Goal: Obtain resource: Obtain resource

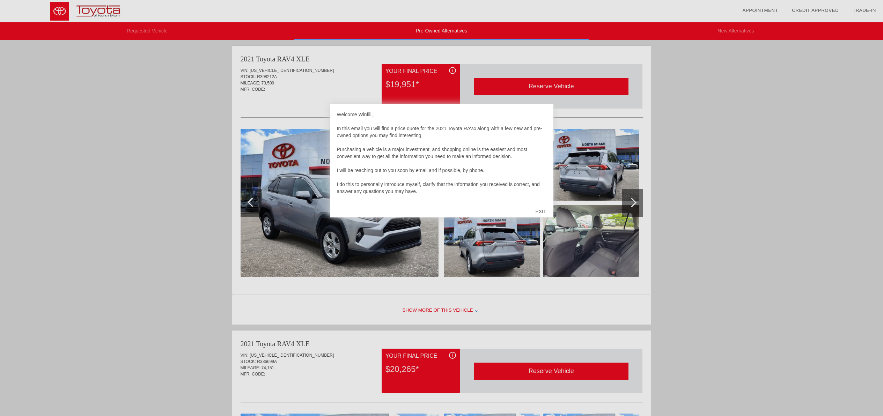
scroll to position [2, 0]
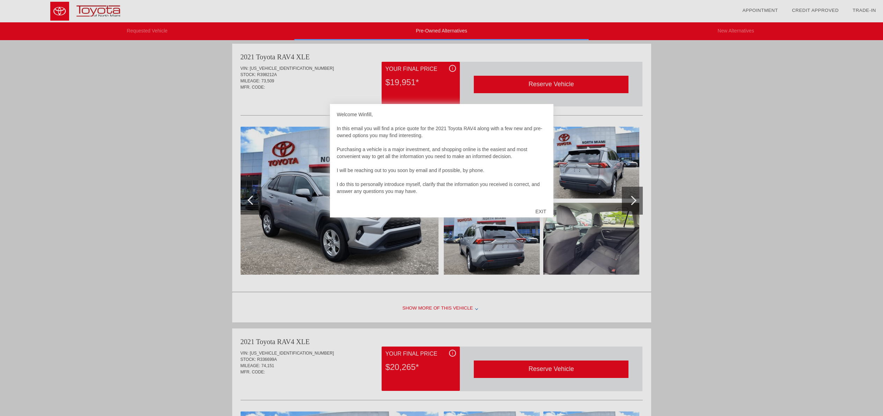
click at [539, 209] on div "EXIT" at bounding box center [540, 211] width 25 height 21
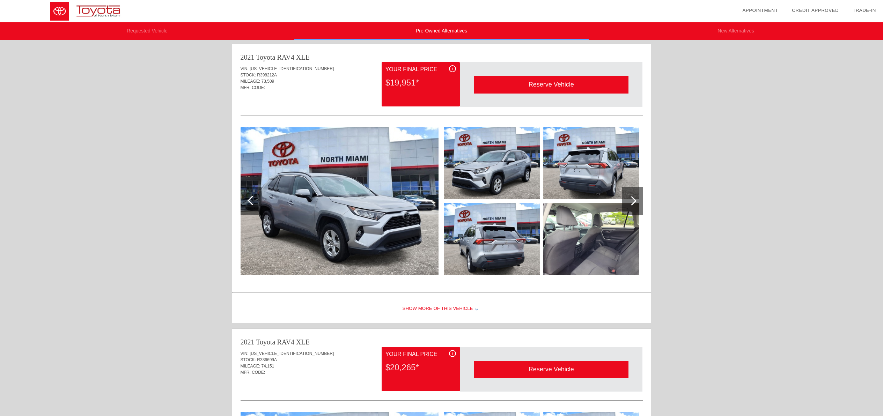
scroll to position [0, 0]
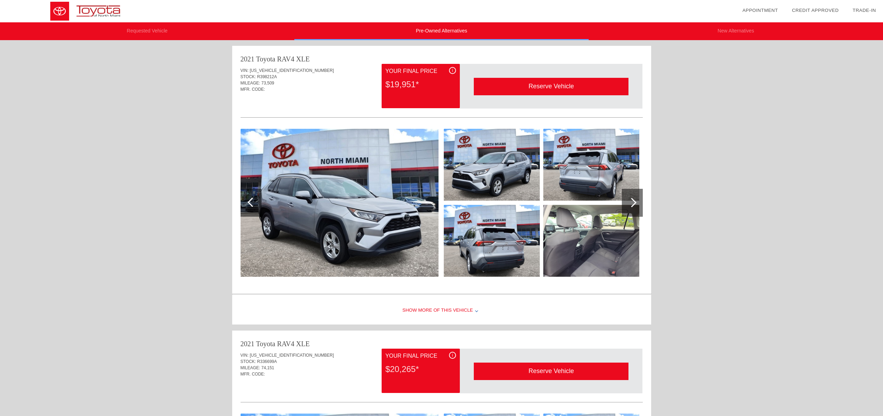
click at [397, 184] on img at bounding box center [339, 203] width 198 height 148
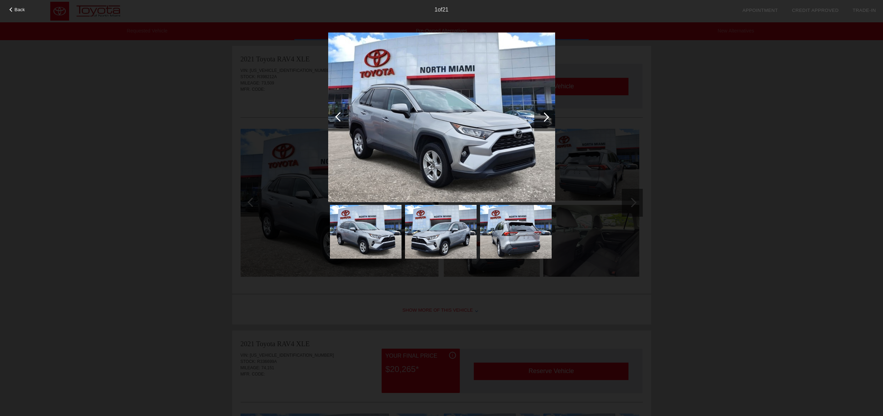
click at [547, 118] on div at bounding box center [544, 116] width 9 height 9
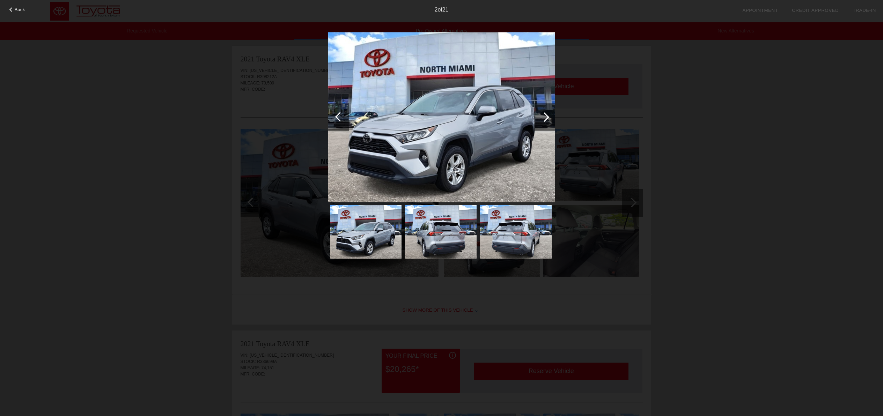
click at [547, 118] on div at bounding box center [544, 116] width 9 height 9
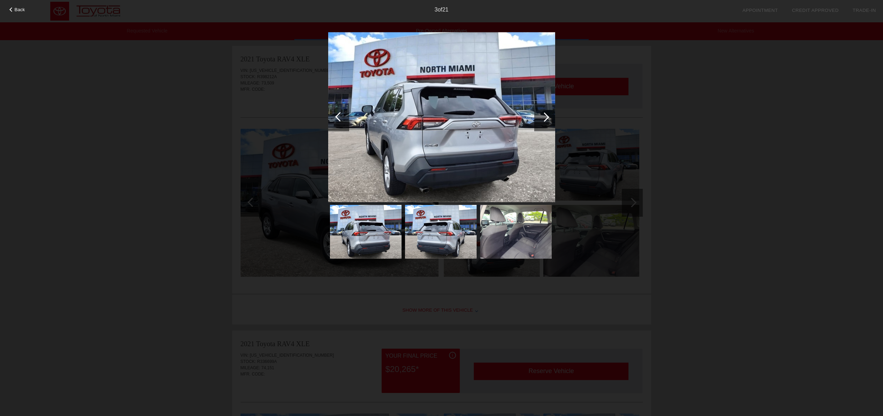
click at [547, 118] on div at bounding box center [544, 116] width 9 height 9
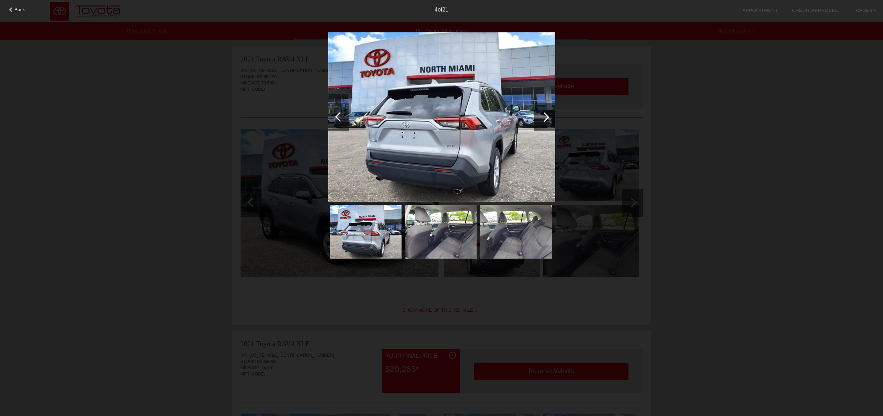
click at [547, 118] on div at bounding box center [544, 116] width 9 height 9
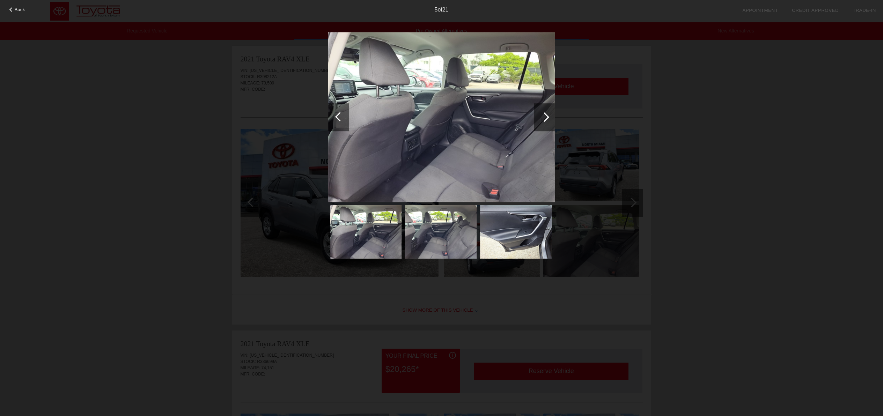
click at [547, 118] on div at bounding box center [544, 116] width 9 height 9
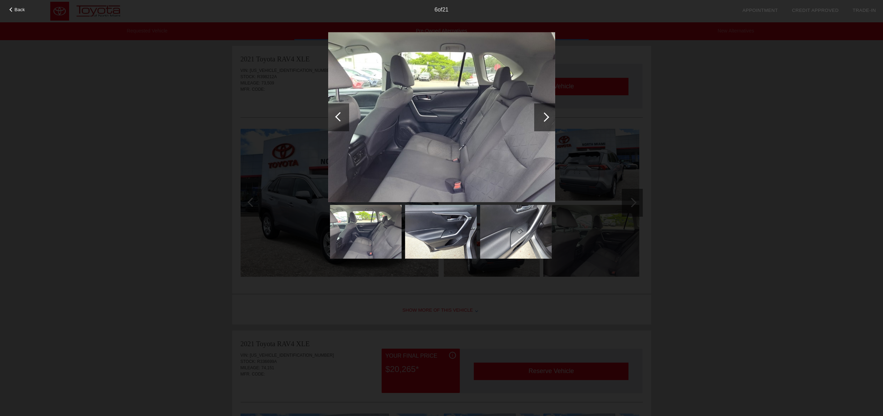
click at [547, 118] on div at bounding box center [544, 116] width 9 height 9
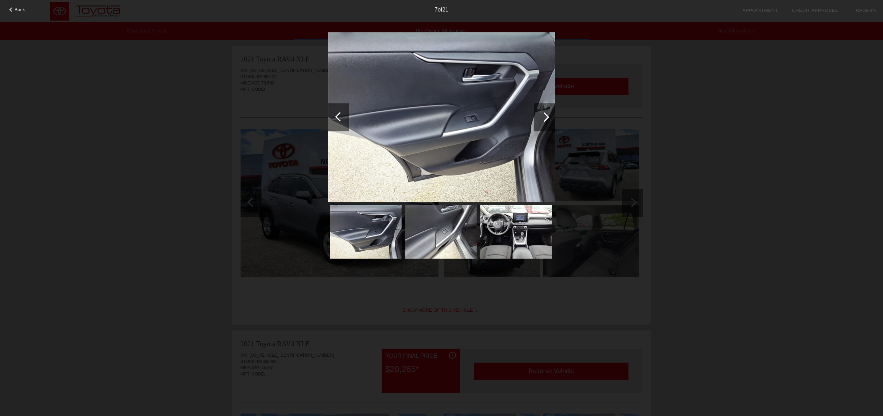
click at [547, 118] on div at bounding box center [544, 116] width 9 height 9
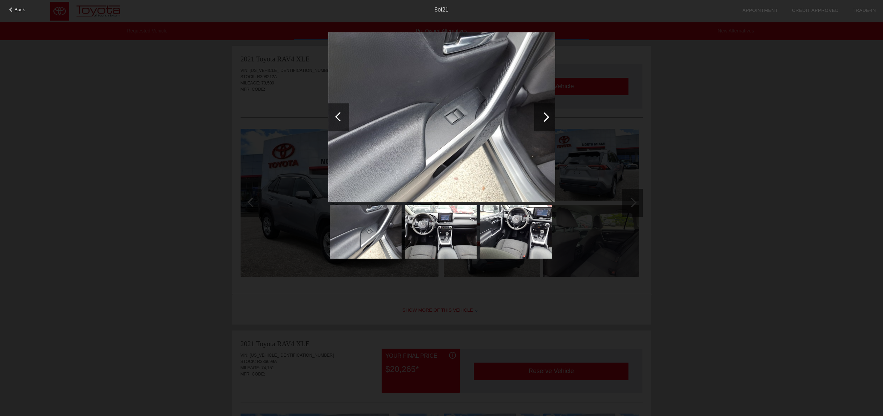
click at [547, 118] on div at bounding box center [544, 116] width 9 height 9
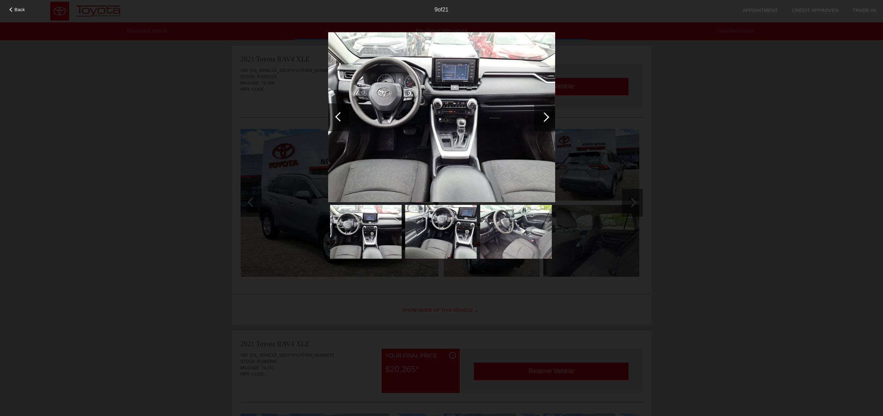
click at [547, 118] on div at bounding box center [544, 116] width 9 height 9
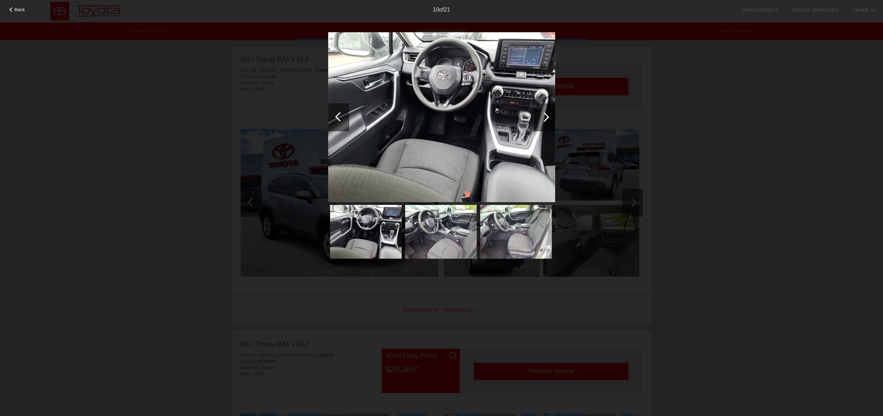
click at [547, 118] on div at bounding box center [544, 116] width 9 height 9
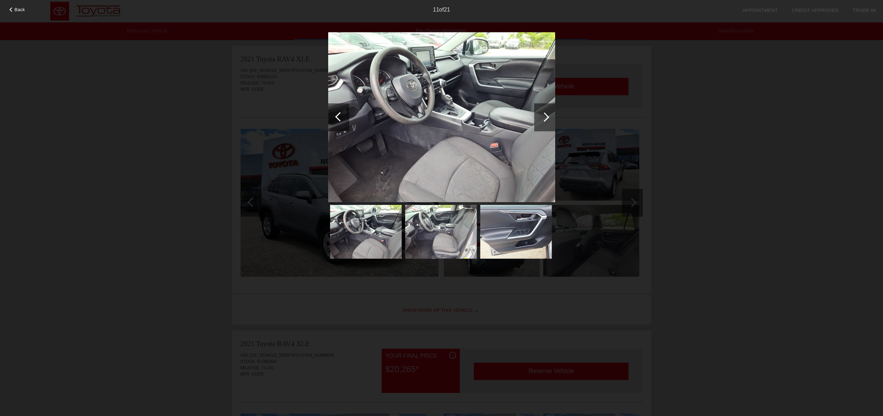
click at [547, 118] on div at bounding box center [544, 116] width 9 height 9
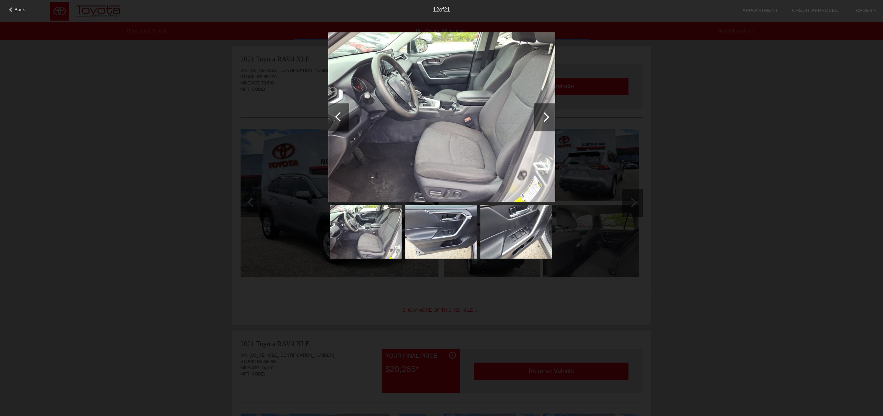
click at [547, 118] on div at bounding box center [544, 116] width 9 height 9
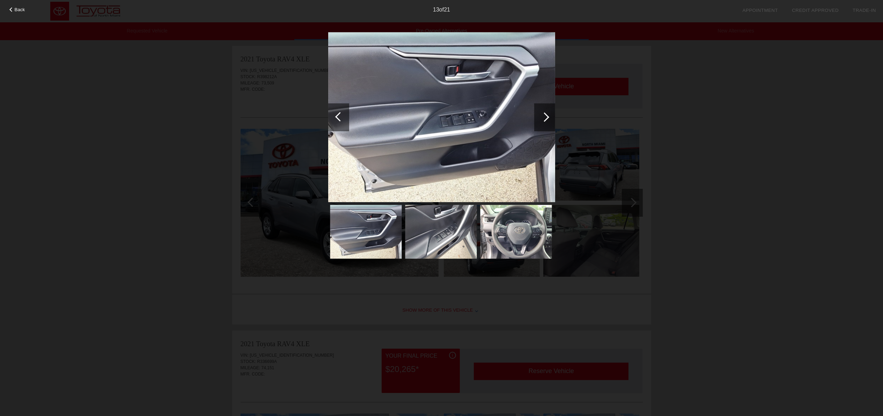
click at [547, 118] on div at bounding box center [544, 116] width 9 height 9
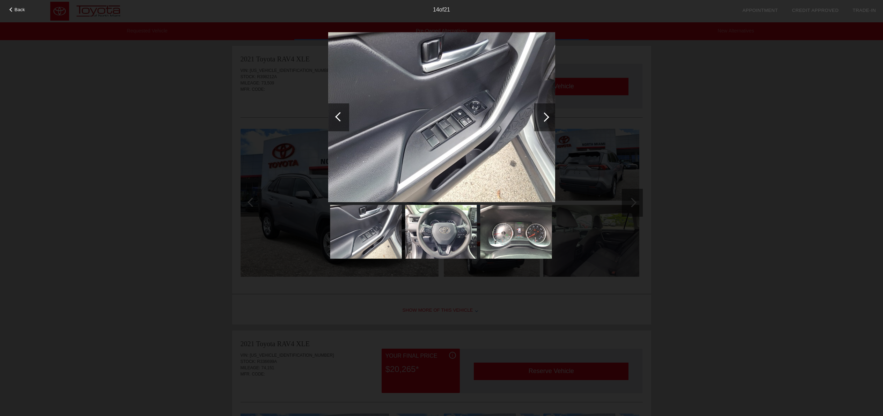
drag, startPoint x: 674, startPoint y: 127, endPoint x: 672, endPoint y: 123, distance: 5.2
click at [674, 125] on div "Back 14 of 21" at bounding box center [441, 208] width 883 height 416
click at [642, 99] on div "Back 14 of 21" at bounding box center [441, 208] width 883 height 416
click at [547, 121] on div at bounding box center [544, 117] width 21 height 28
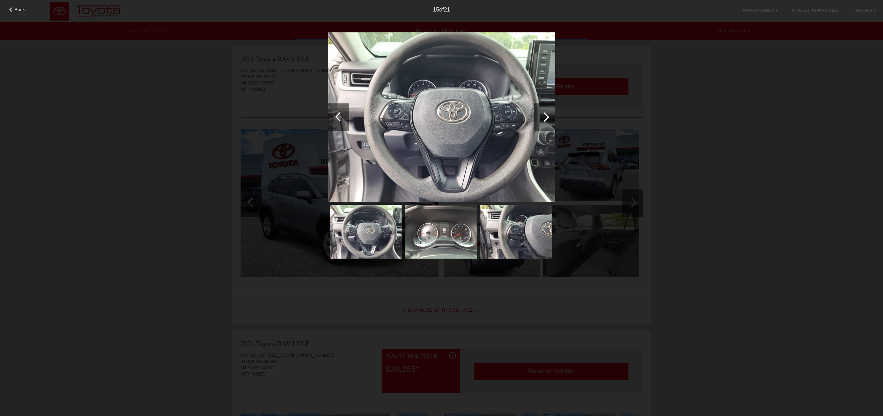
click at [590, 119] on div "Back 15 of 21" at bounding box center [441, 208] width 883 height 416
click at [8, 9] on div "Back" at bounding box center [17, 8] width 35 height 3
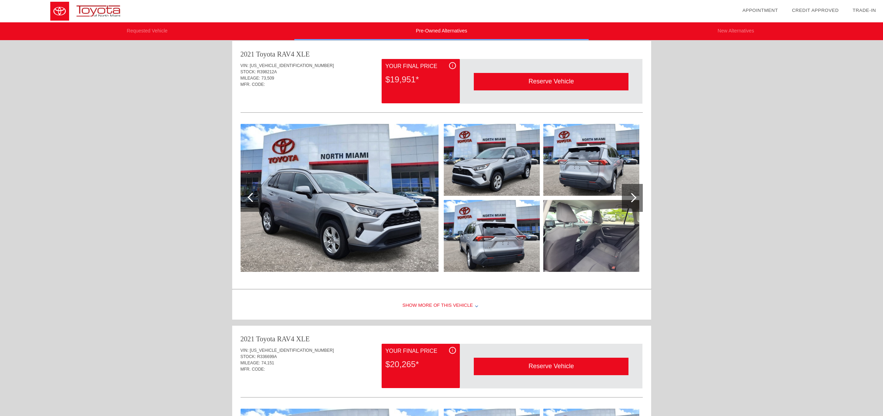
scroll to position [10, 0]
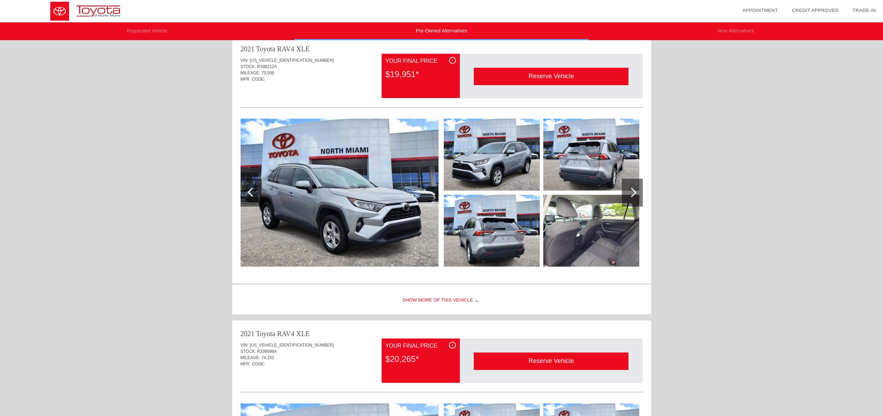
click at [454, 299] on div "Show More of this Vehicle" at bounding box center [441, 301] width 419 height 28
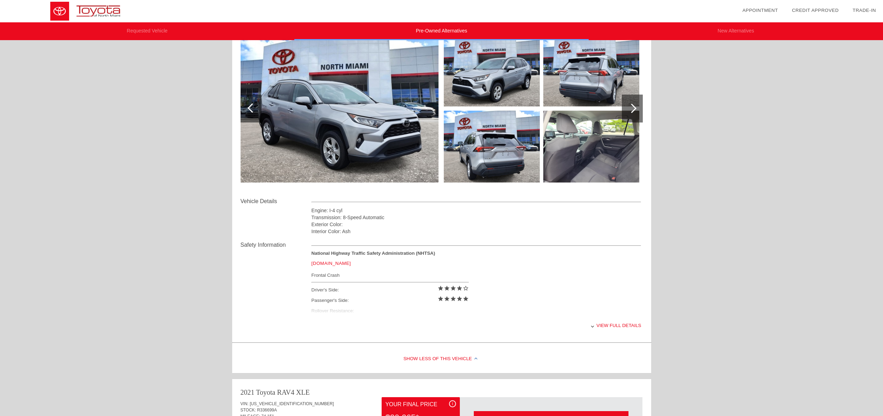
scroll to position [127, 0]
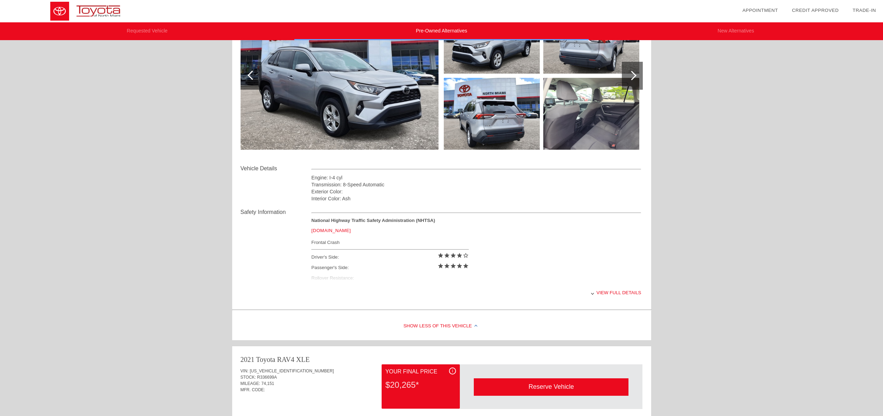
click at [606, 295] on div "View full details" at bounding box center [476, 292] width 330 height 17
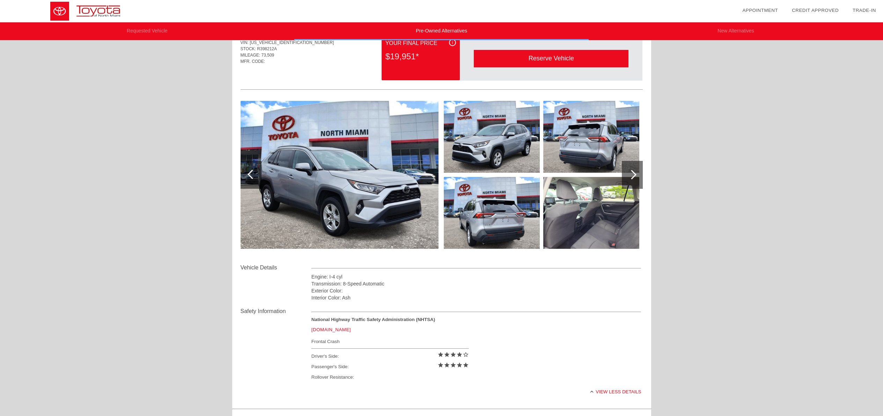
scroll to position [0, 0]
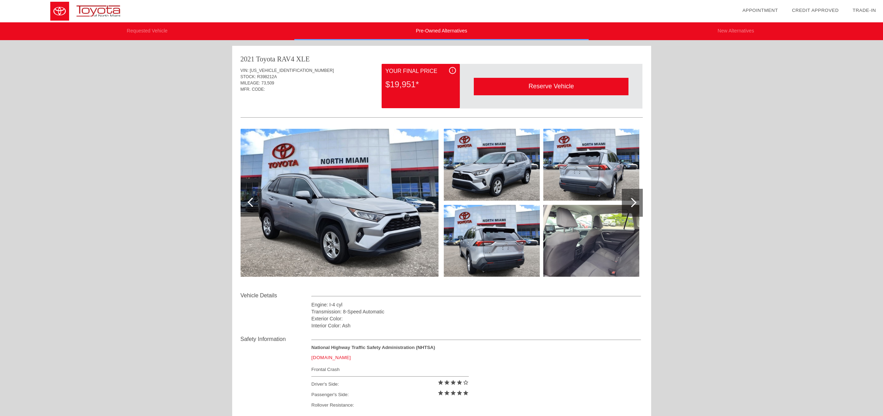
drag, startPoint x: 422, startPoint y: 94, endPoint x: 388, endPoint y: 93, distance: 34.2
click at [422, 94] on div "i Your Final Price $19,951*" at bounding box center [421, 86] width 78 height 44
click at [273, 61] on div "2021 Toyota RAV4" at bounding box center [267, 59] width 54 height 10
click at [541, 87] on div "Reserve Vehicle" at bounding box center [551, 86] width 155 height 17
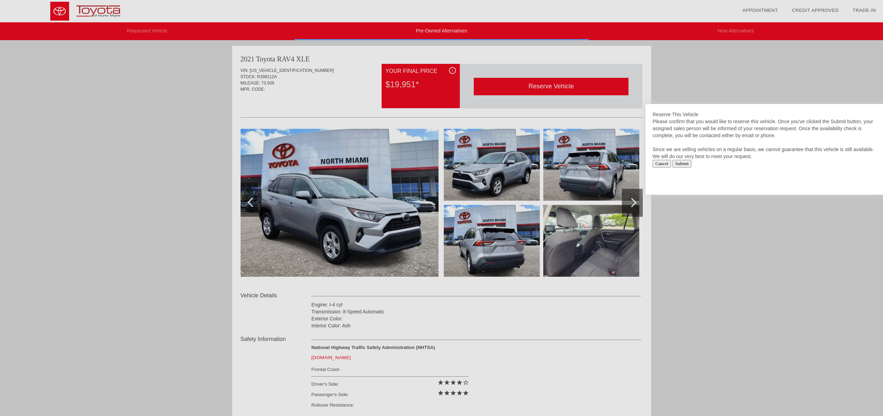
click at [724, 174] on div "Reserve This Vehicle Please confirm that you would like to reserve this vehicle…" at bounding box center [763, 149] width 237 height 91
click at [658, 165] on input "Cancel" at bounding box center [661, 164] width 18 height 8
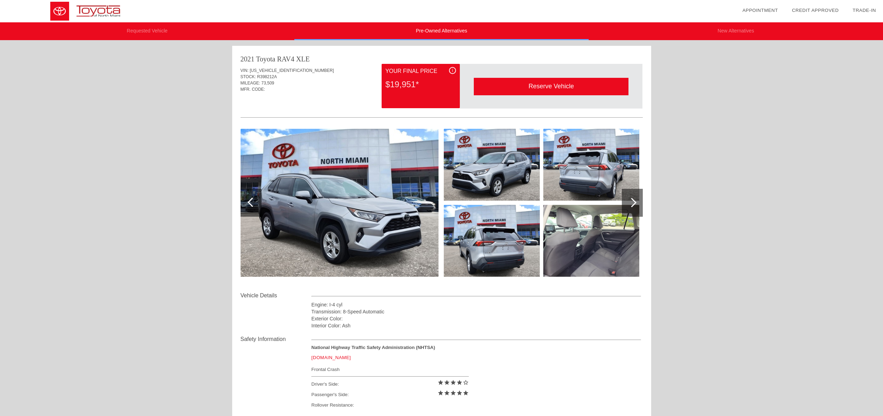
click at [498, 198] on img at bounding box center [492, 165] width 96 height 72
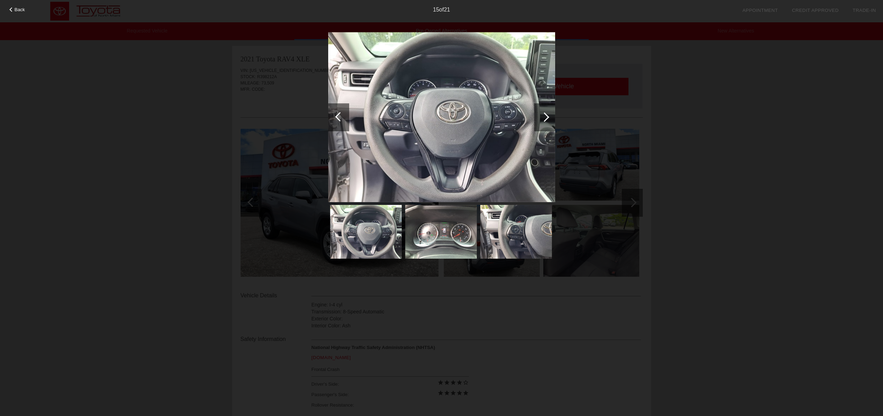
click at [553, 117] on div at bounding box center [544, 117] width 21 height 28
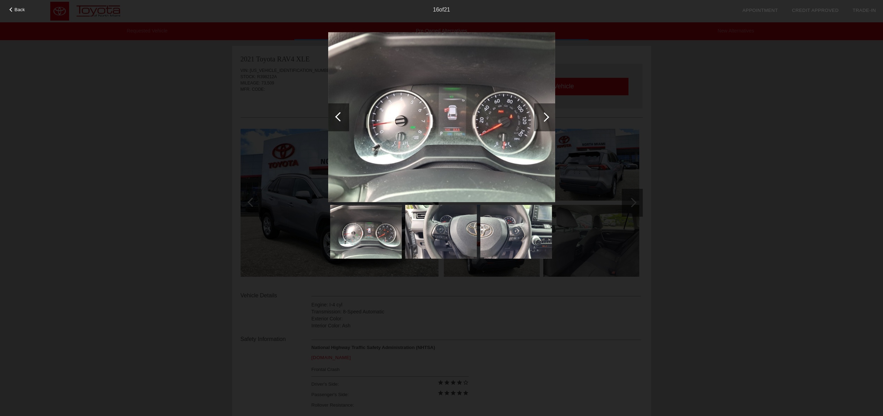
click at [553, 117] on div at bounding box center [544, 117] width 21 height 28
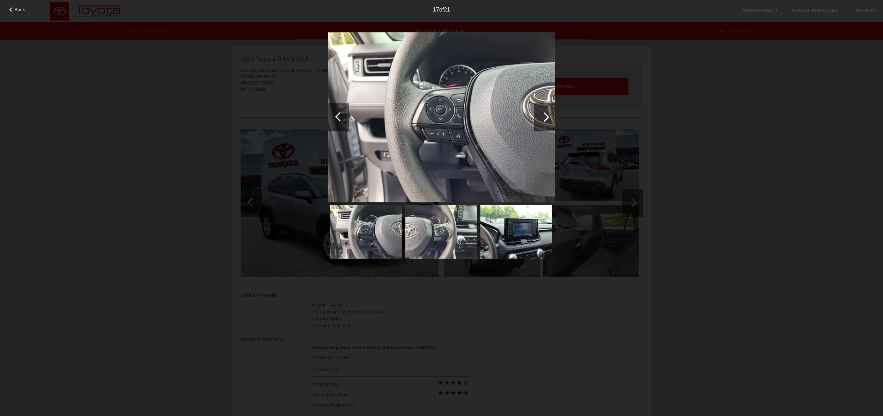
click at [553, 117] on div at bounding box center [544, 117] width 21 height 28
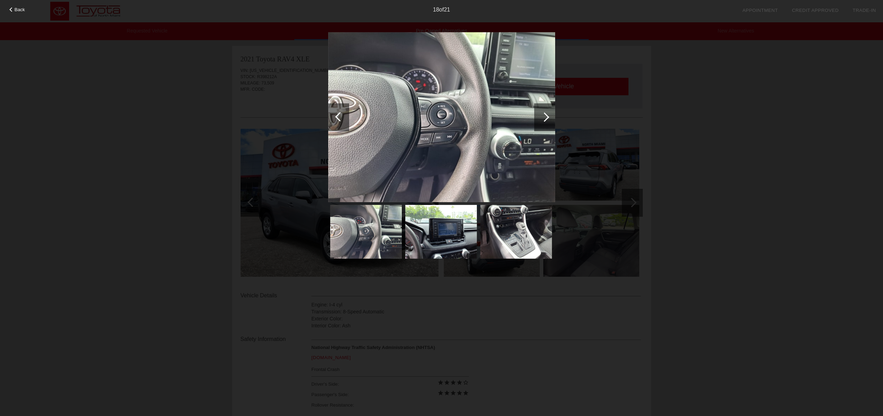
click at [553, 117] on div at bounding box center [544, 117] width 21 height 28
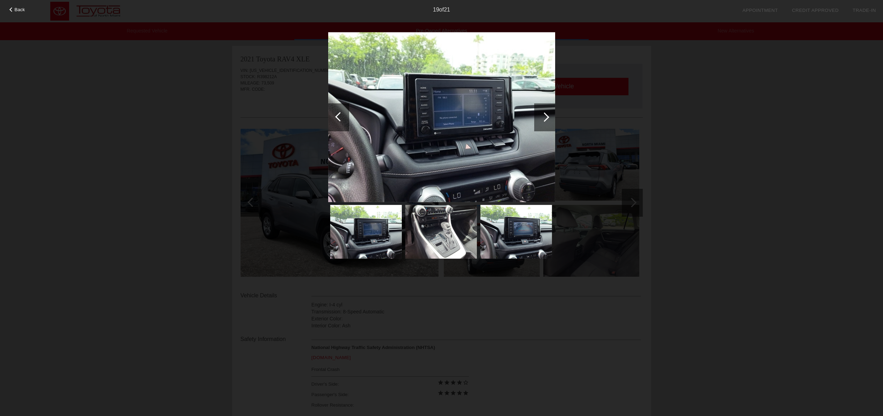
click at [553, 117] on div at bounding box center [544, 117] width 21 height 28
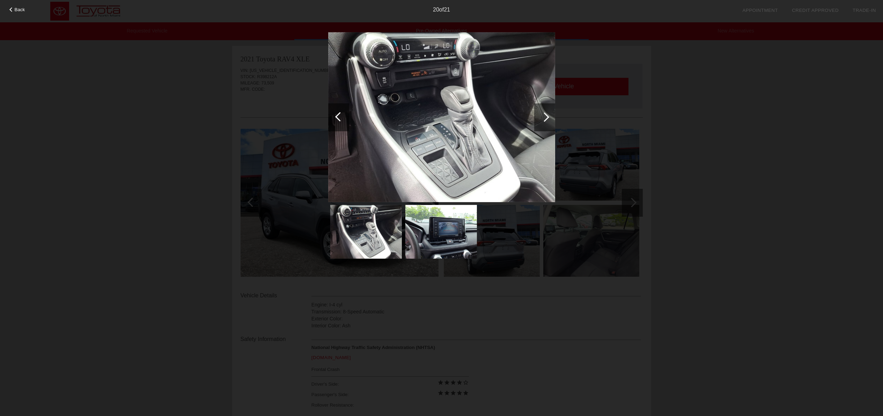
click at [553, 117] on div at bounding box center [544, 117] width 21 height 28
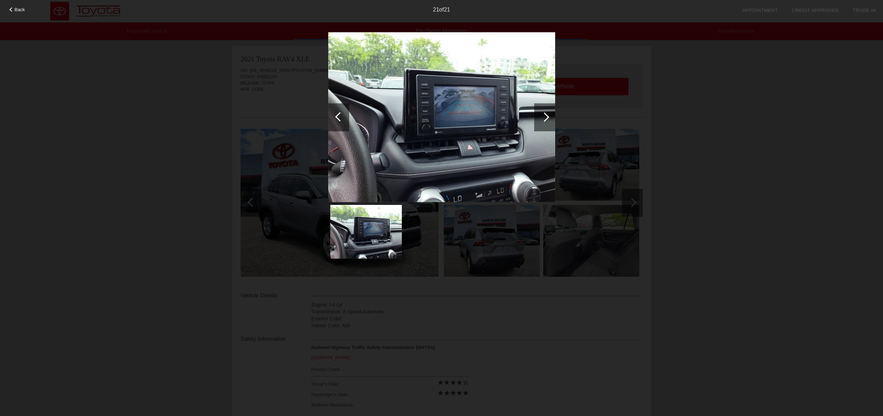
drag, startPoint x: 722, startPoint y: 210, endPoint x: 712, endPoint y: 208, distance: 9.7
click at [721, 210] on div "Back 21 of 21" at bounding box center [441, 208] width 883 height 416
drag, startPoint x: 14, startPoint y: 11, endPoint x: 38, endPoint y: 22, distance: 26.5
click at [15, 11] on span "Back" at bounding box center [20, 9] width 10 height 5
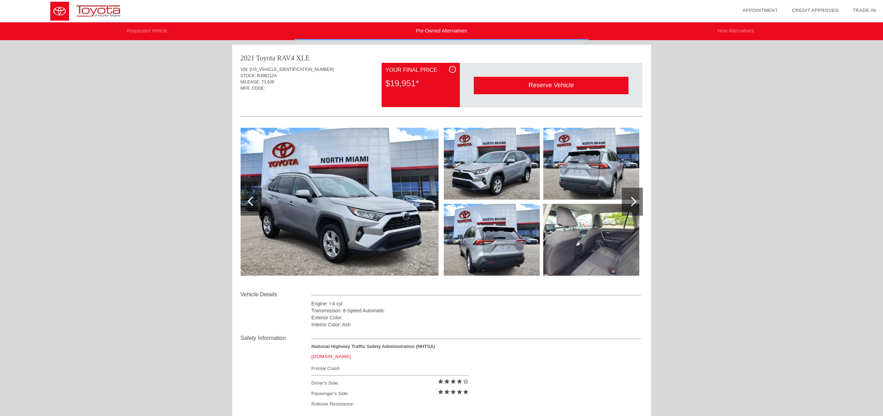
scroll to position [1, 0]
drag, startPoint x: 266, startPoint y: 59, endPoint x: 272, endPoint y: 64, distance: 7.8
click at [266, 59] on div "2021 Toyota RAV4" at bounding box center [267, 58] width 54 height 10
drag, startPoint x: 810, startPoint y: 12, endPoint x: 318, endPoint y: 2, distance: 492.6
drag, startPoint x: 250, startPoint y: 69, endPoint x: 284, endPoint y: 67, distance: 33.5
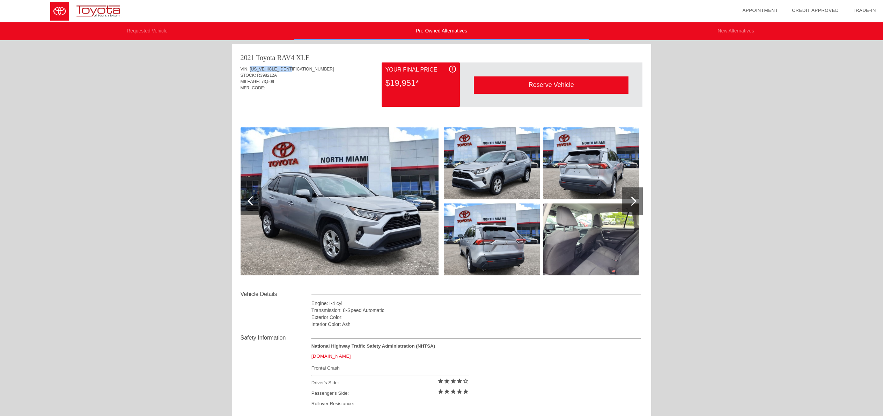
click at [297, 69] on div "VIN: [US_VEHICLE_IDENTIFICATION_NUMBER]" at bounding box center [441, 69] width 402 height 6
copy span "[US_VEHICLE_IDENTIFICATION_NUMBER]"
